Goal: Download file/media

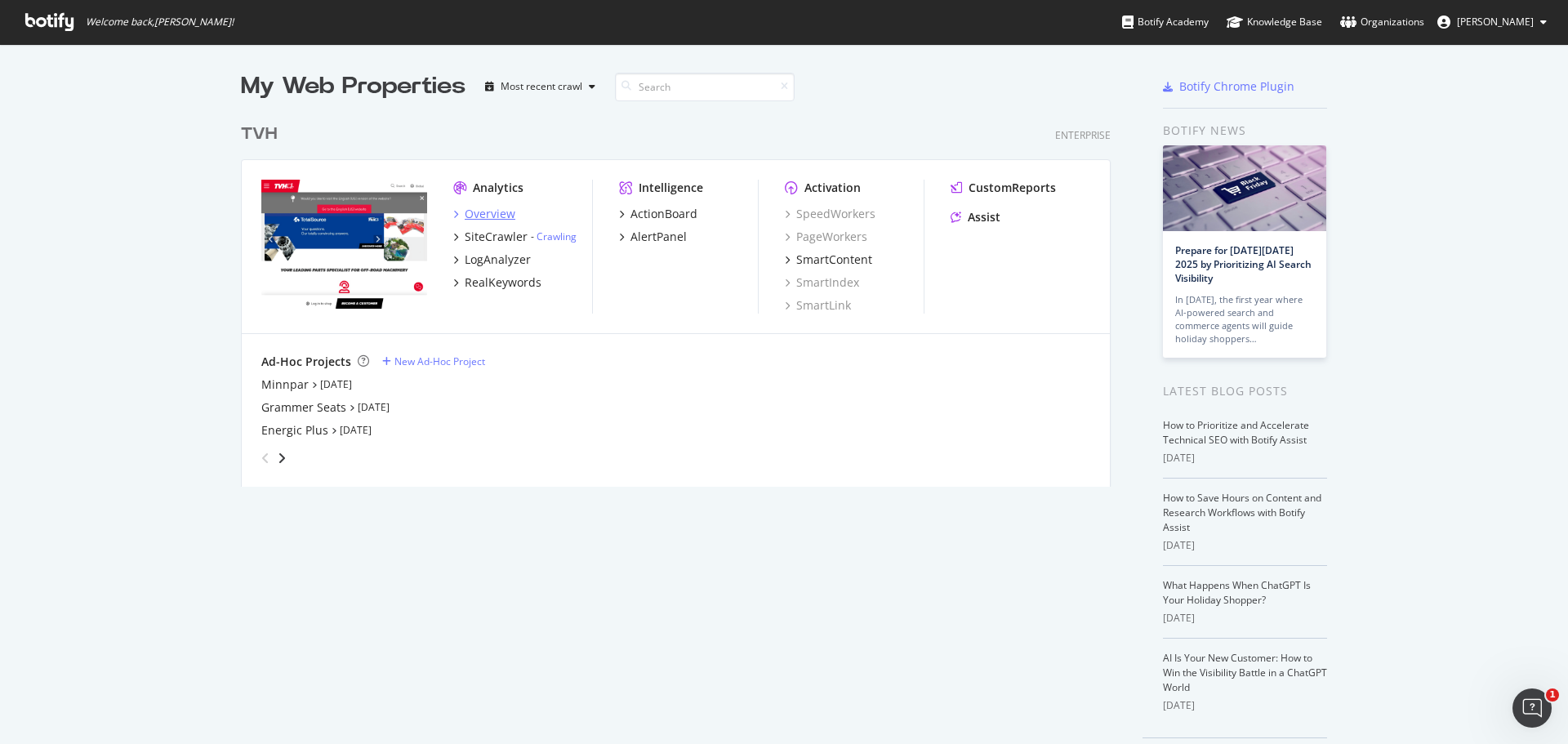
click at [453, 211] on icon "grid" at bounding box center [455, 214] width 5 height 8
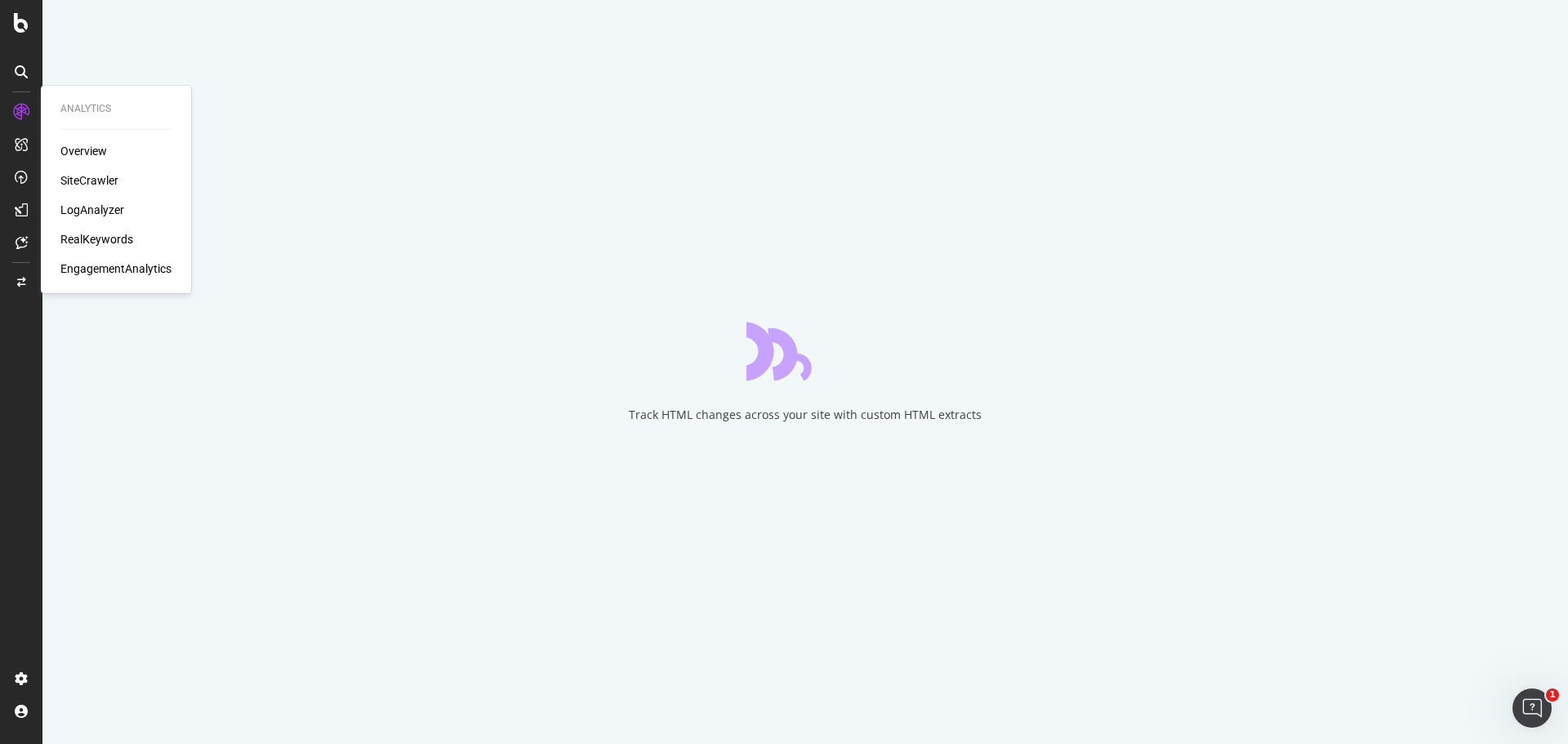
click at [87, 176] on div "SiteCrawler" at bounding box center [89, 180] width 58 height 17
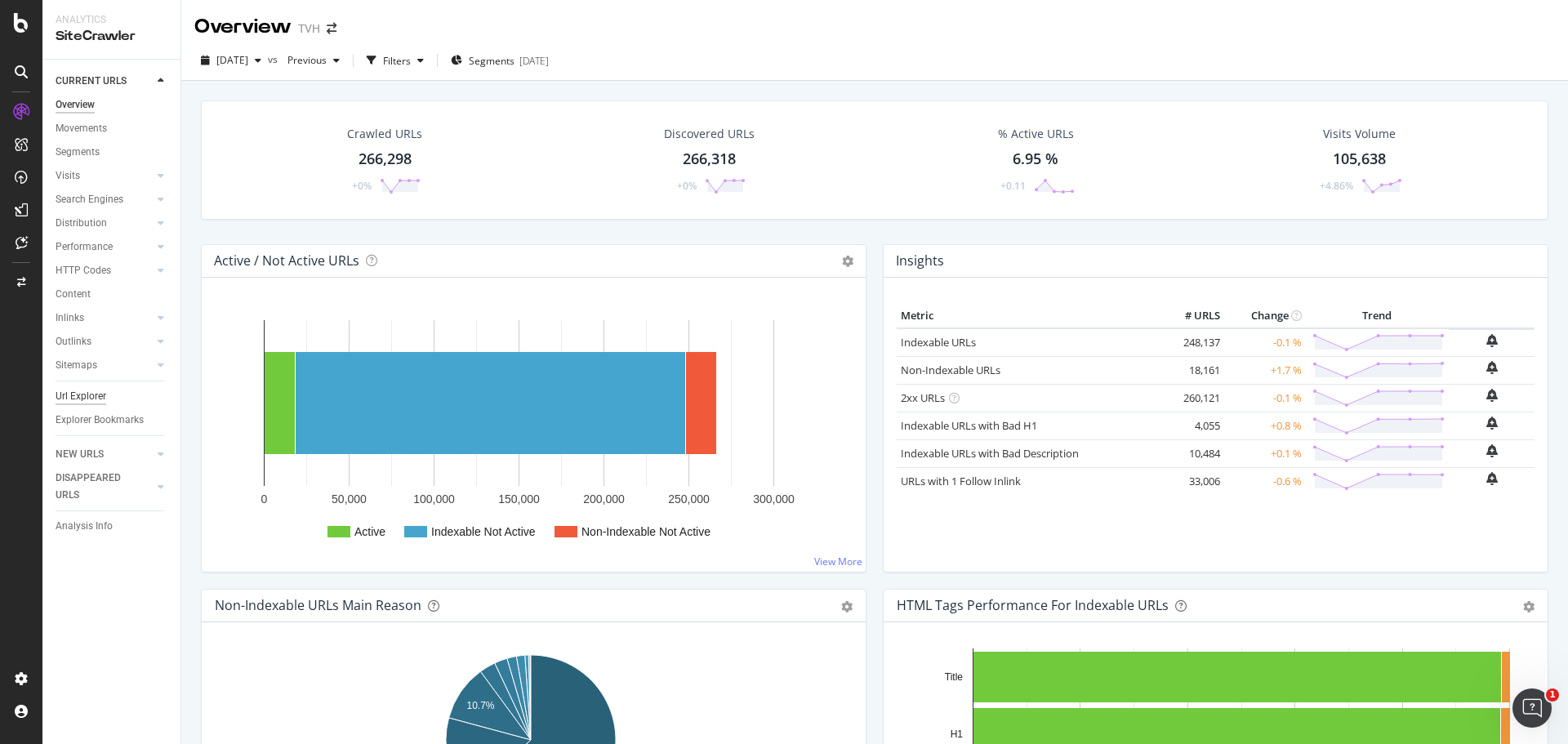
click at [87, 395] on div "Url Explorer" at bounding box center [81, 397] width 51 height 18
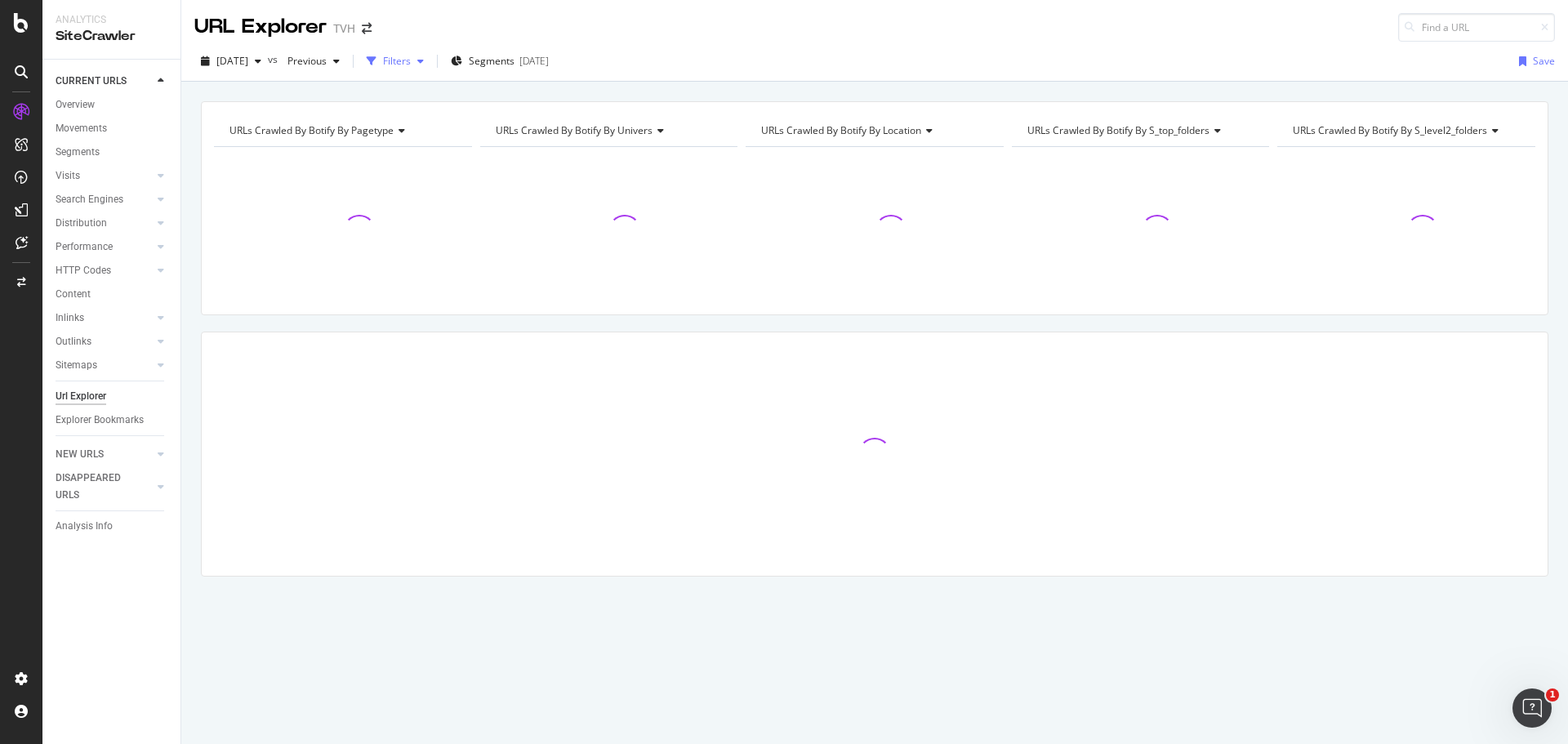
click at [411, 54] on div "Filters" at bounding box center [397, 60] width 28 height 14
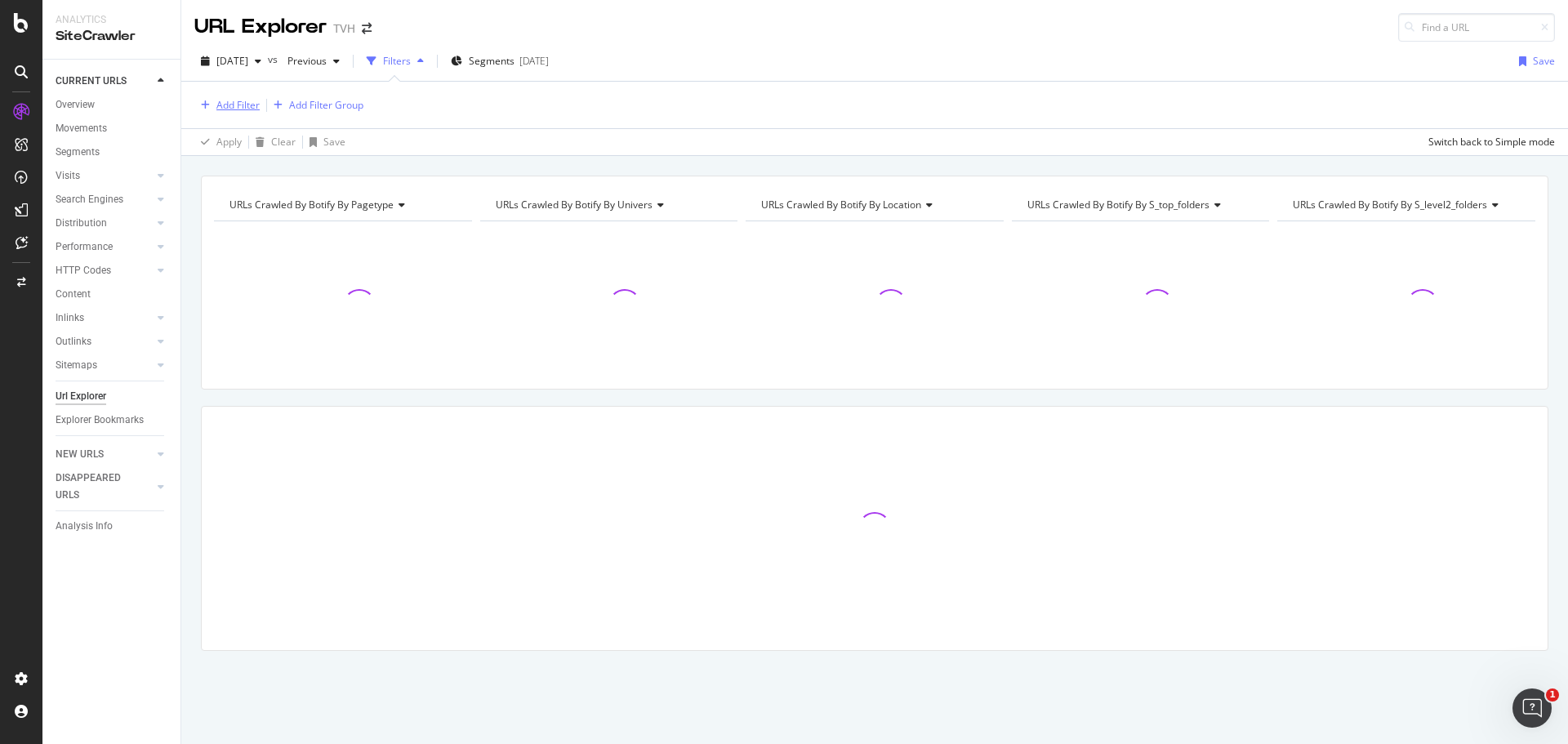
click at [242, 101] on div "Add Filter" at bounding box center [238, 105] width 44 height 14
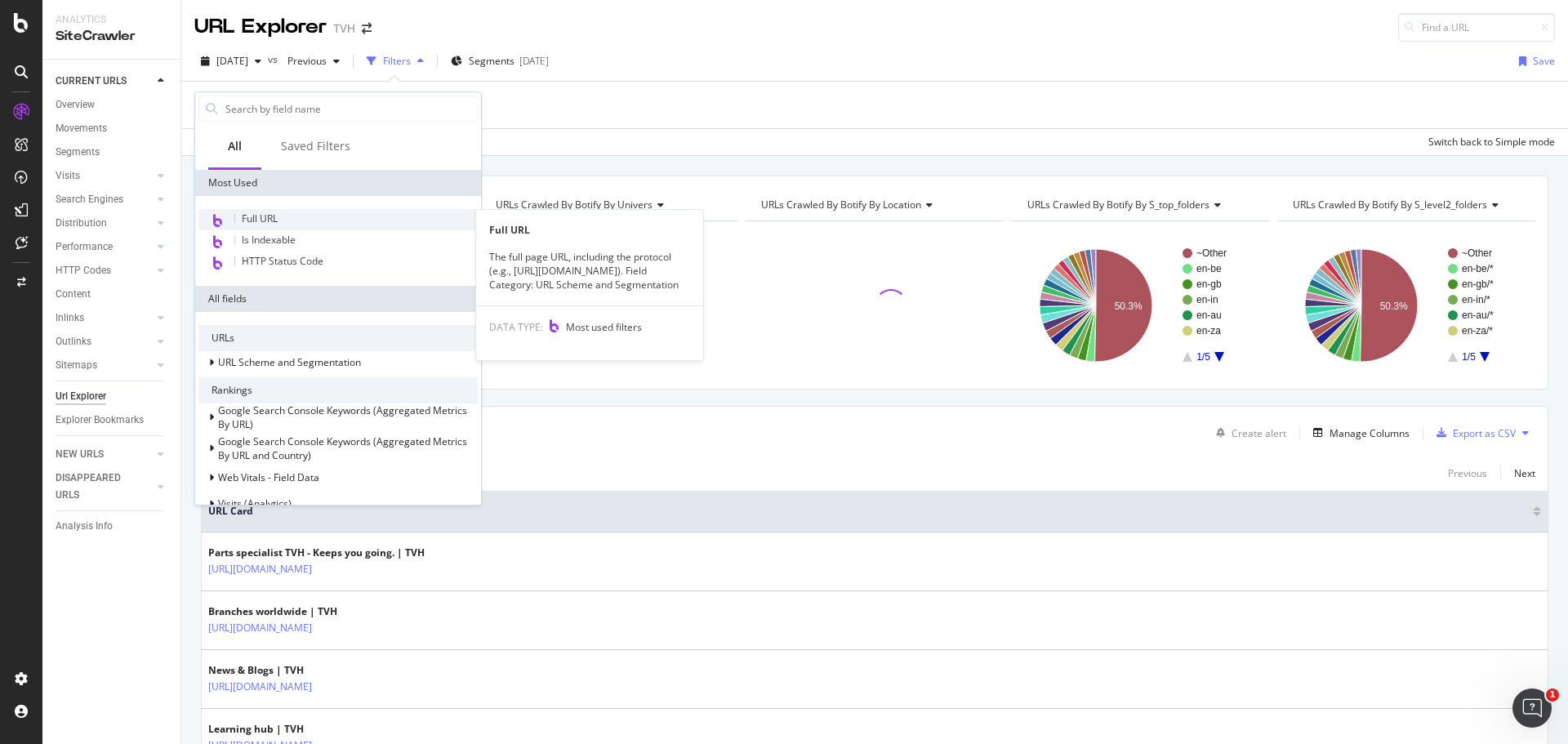
click at [270, 217] on span "Full URL" at bounding box center [260, 219] width 36 height 14
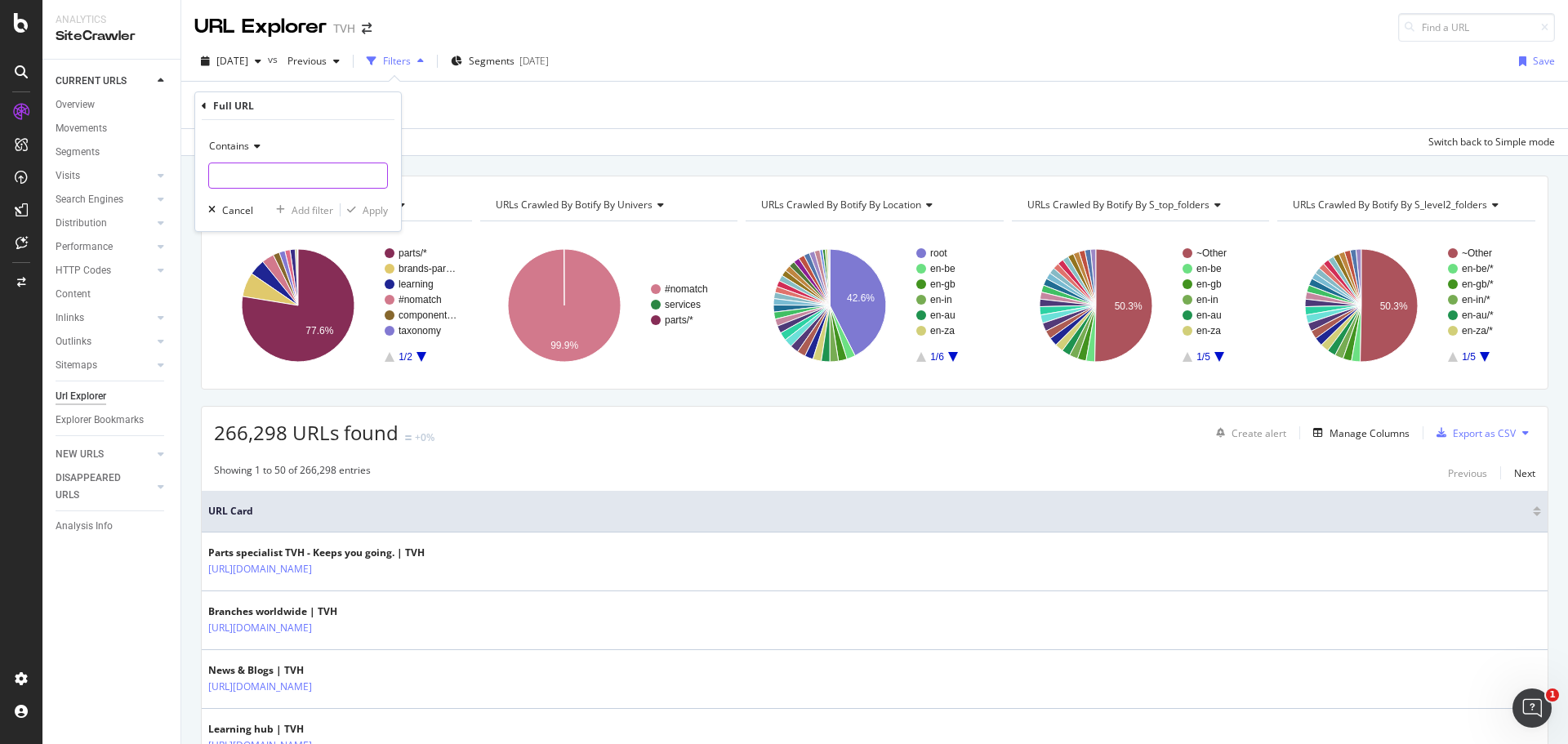
click at [328, 171] on input "text" at bounding box center [297, 175] width 178 height 26
type input "parts/grammer-seats"
click at [368, 207] on div "Apply" at bounding box center [375, 210] width 25 height 14
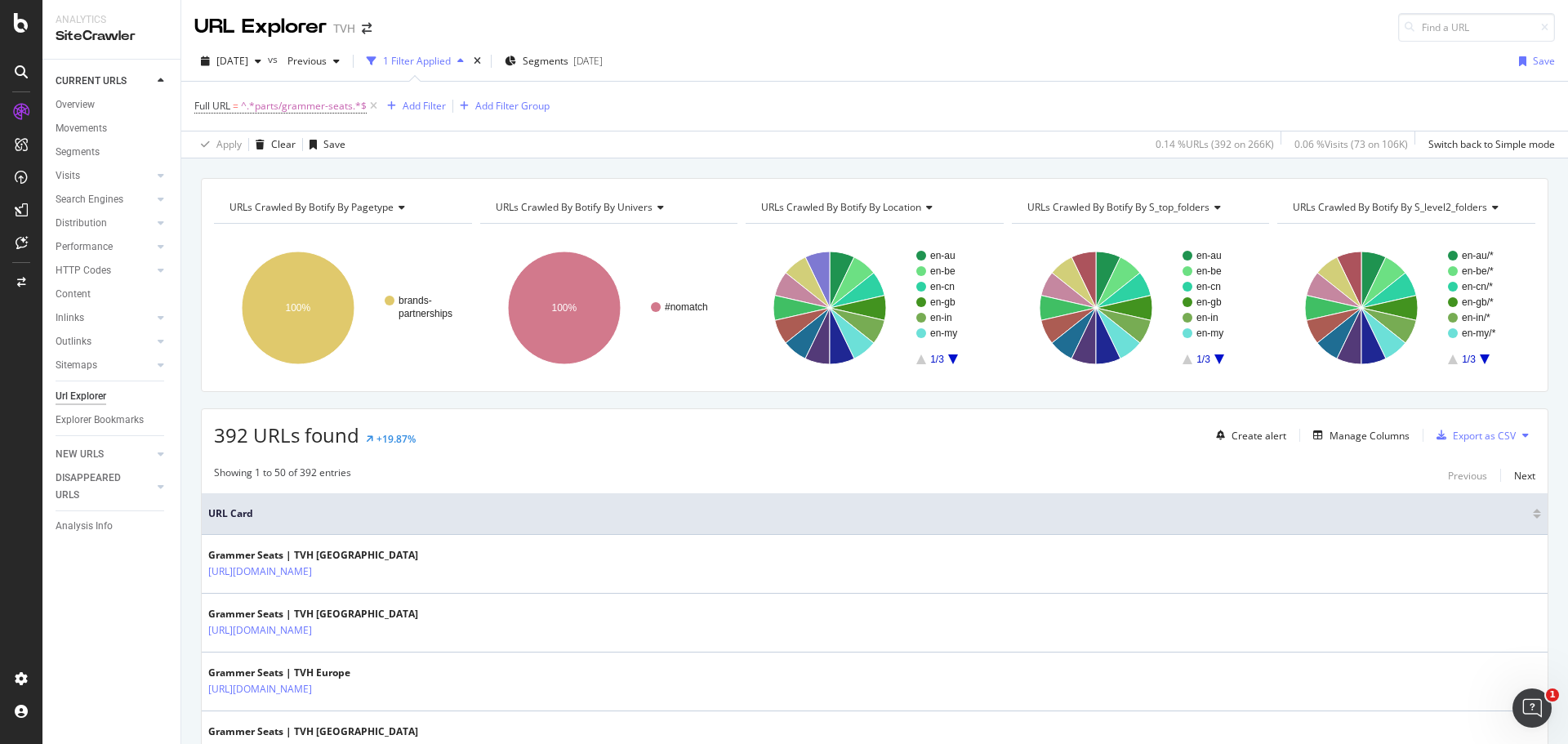
click at [950, 363] on rect "A chart." at bounding box center [953, 307] width 73 height 114
click at [947, 354] on rect "A chart." at bounding box center [953, 307] width 73 height 114
click at [950, 357] on icon "A chart." at bounding box center [953, 360] width 10 height 10
click at [936, 272] on text "root" at bounding box center [939, 271] width 17 height 12
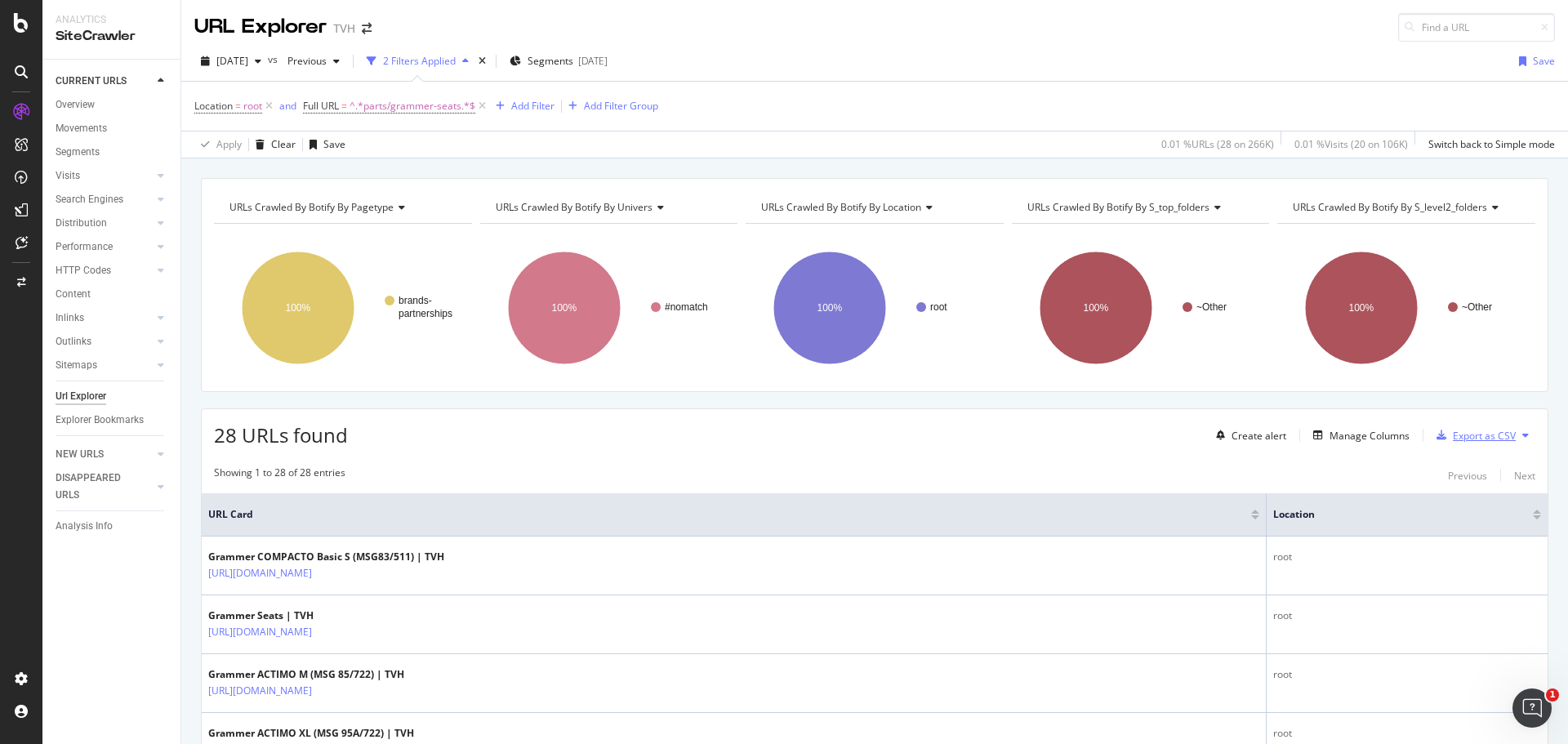
click at [1469, 436] on div "Export as CSV" at bounding box center [1484, 436] width 63 height 14
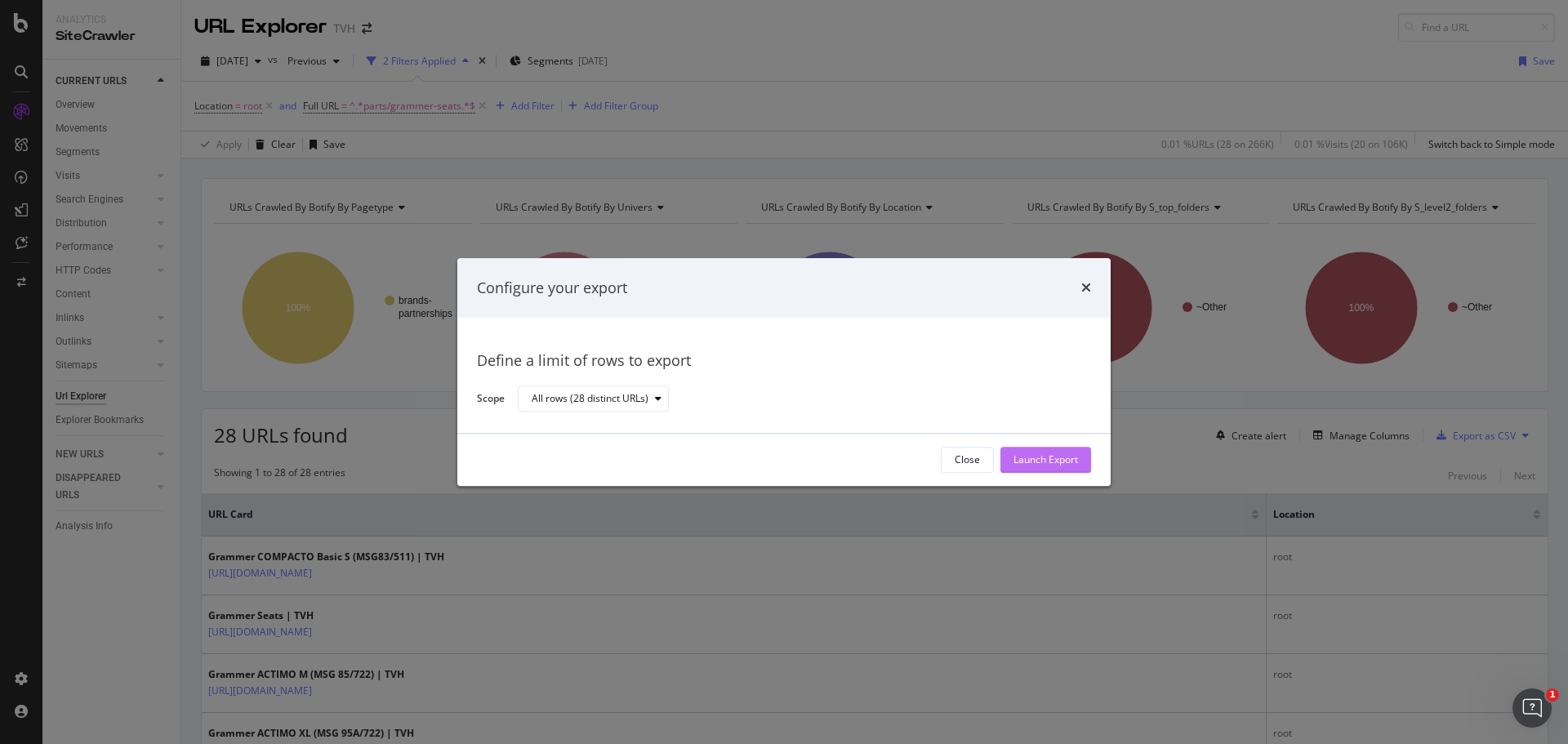
click at [1063, 449] on div "Launch Export" at bounding box center [1046, 459] width 64 height 24
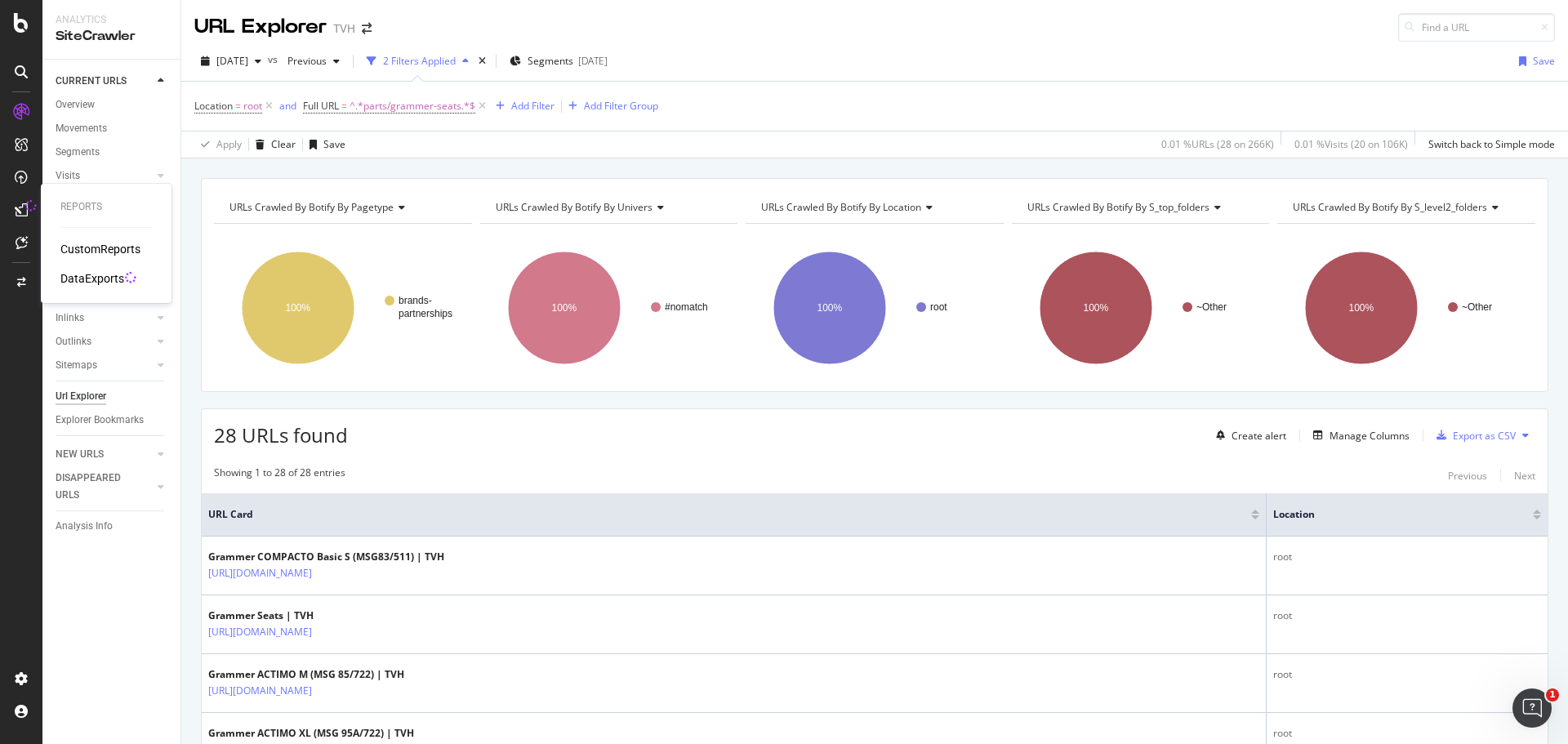
click at [105, 273] on div "DataExports" at bounding box center [92, 278] width 64 height 17
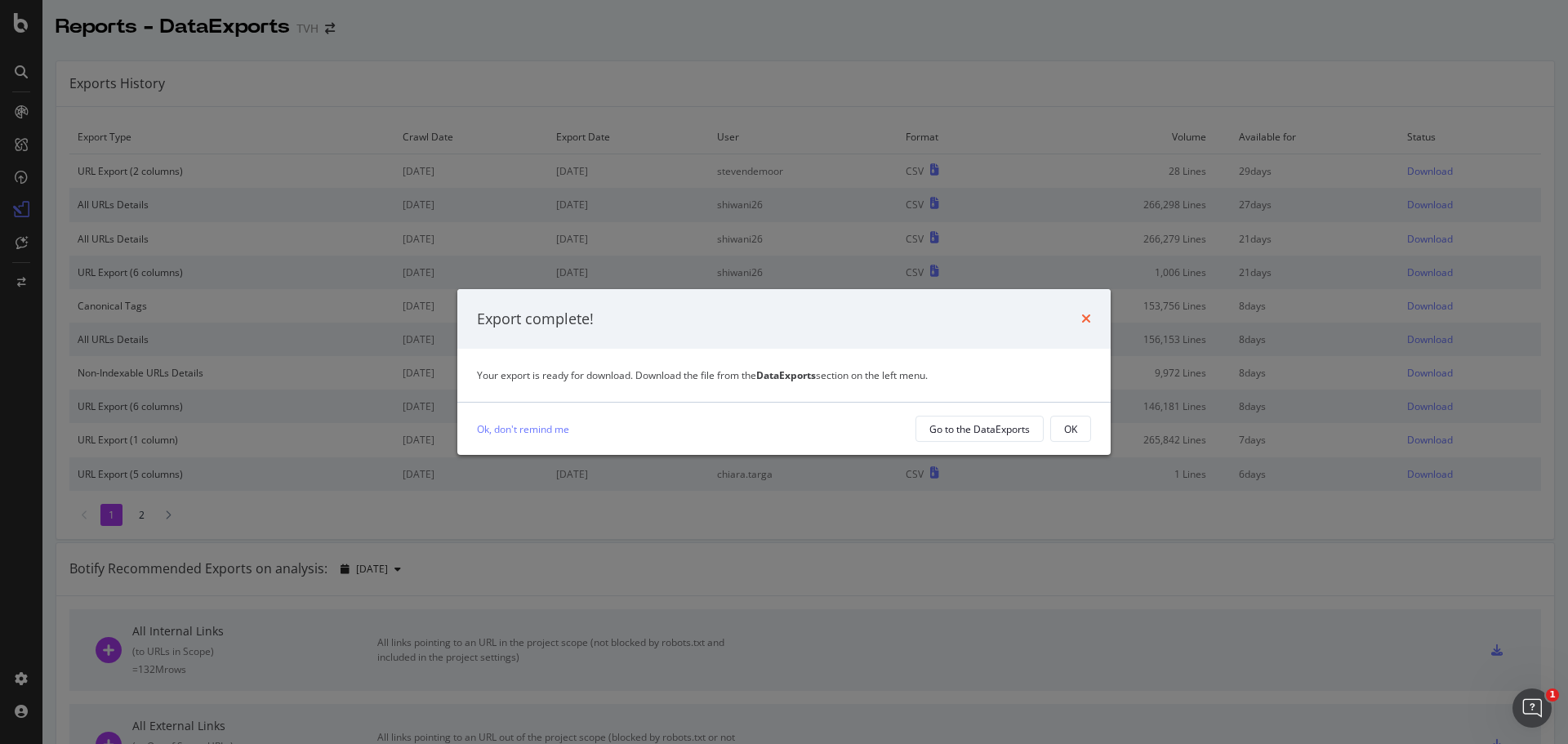
click at [1084, 321] on icon "times" at bounding box center [1086, 318] width 10 height 13
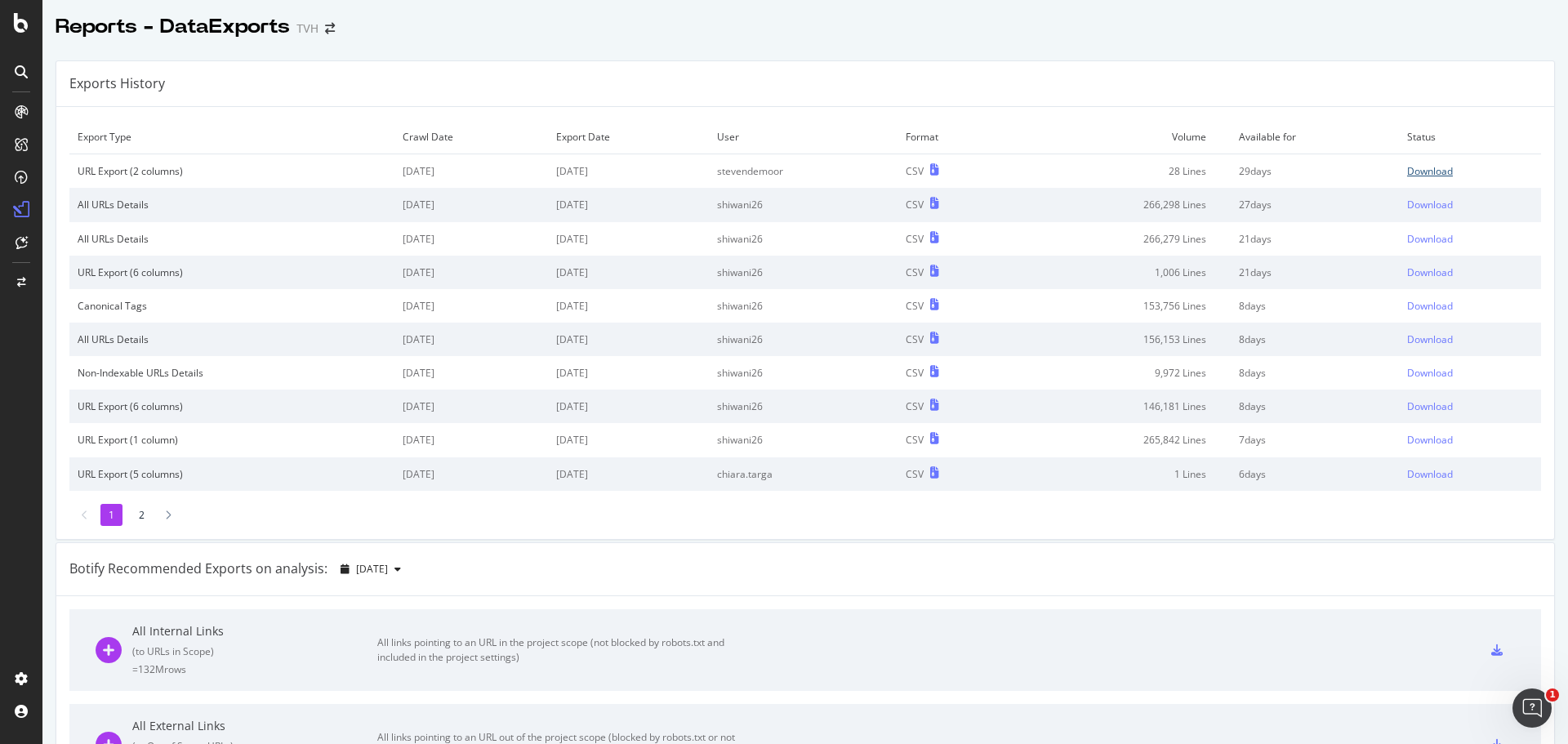
click at [1414, 177] on div "Download" at bounding box center [1430, 171] width 46 height 14
click at [1410, 169] on div "Download" at bounding box center [1430, 171] width 46 height 14
